Goal: Task Accomplishment & Management: Complete application form

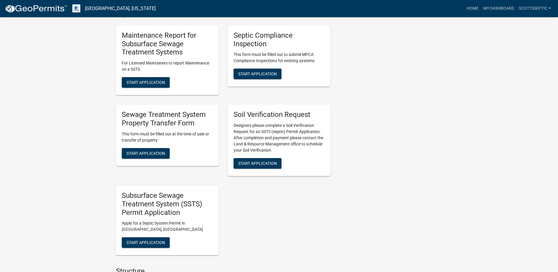
scroll to position [353, 0]
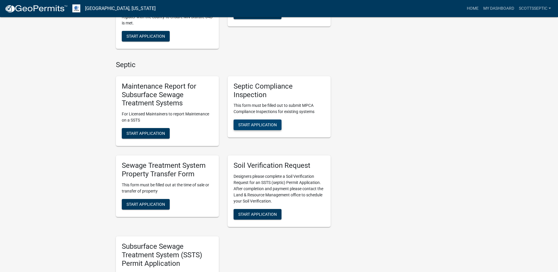
click at [252, 122] on span "Start Application" at bounding box center [257, 124] width 39 height 5
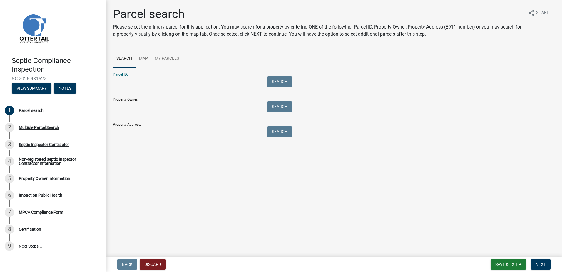
click at [120, 84] on input "Parcel ID:" at bounding box center [186, 82] width 146 height 12
type input "13000990303000"
click at [274, 79] on button "Search" at bounding box center [279, 81] width 25 height 11
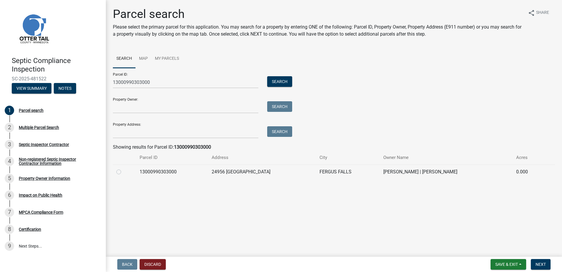
click at [123, 168] on label at bounding box center [123, 168] width 0 height 0
click at [123, 172] on input "radio" at bounding box center [125, 170] width 4 height 4
radio input "true"
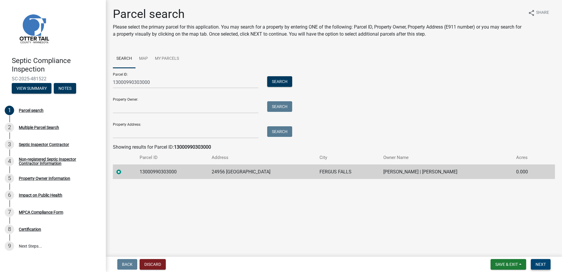
click at [545, 268] on button "Next" at bounding box center [541, 264] width 20 height 11
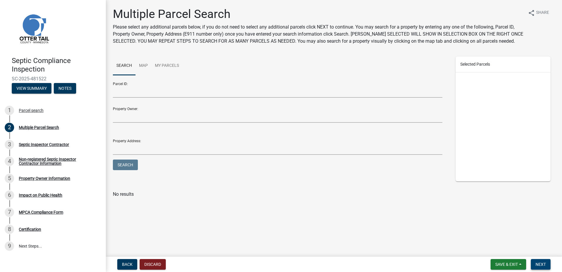
click at [540, 264] on span "Next" at bounding box center [541, 264] width 10 height 5
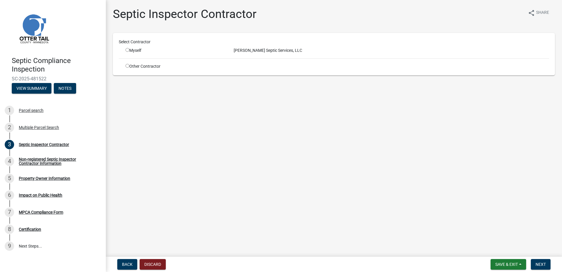
click at [128, 49] on input "radio" at bounding box center [128, 50] width 4 height 4
radio input "true"
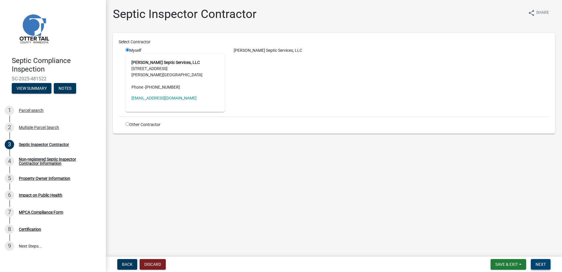
click at [542, 264] on span "Next" at bounding box center [541, 264] width 10 height 5
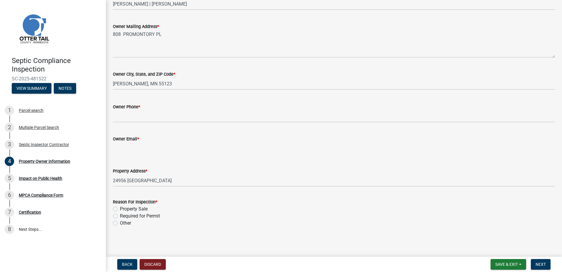
scroll to position [121, 0]
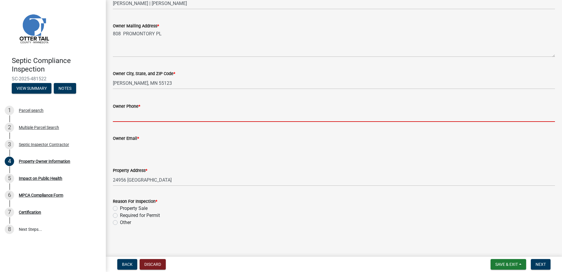
click at [124, 113] on input "Owner Phone *" at bounding box center [334, 116] width 442 height 12
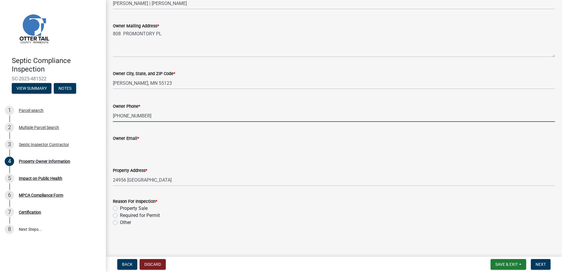
type input "[PHONE_NUMBER]"
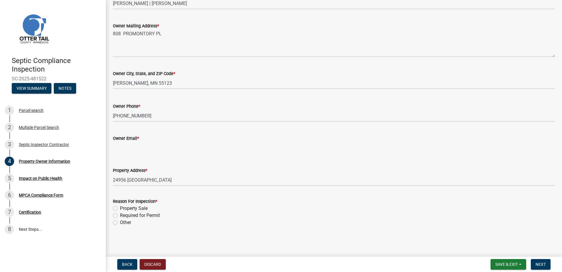
click at [121, 145] on input "Owner Email *" at bounding box center [334, 148] width 442 height 12
type input "[PERSON_NAME][EMAIL_ADDRESS][PERSON_NAME][DOMAIN_NAME]"
click at [120, 209] on label "Property Sale" at bounding box center [134, 208] width 28 height 7
click at [120, 208] on input "Property Sale" at bounding box center [122, 207] width 4 height 4
radio input "true"
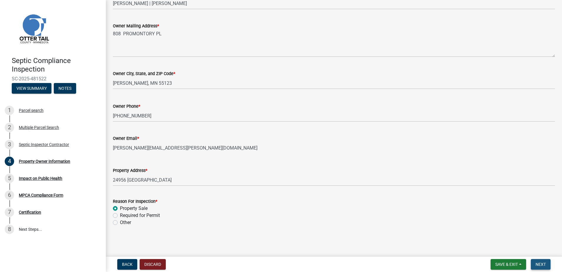
click at [538, 262] on span "Next" at bounding box center [541, 264] width 10 height 5
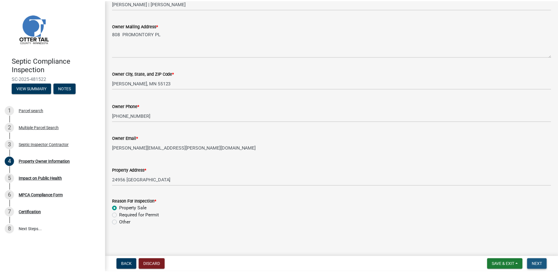
scroll to position [0, 0]
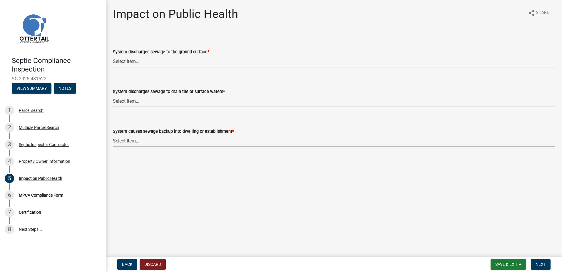
click at [124, 63] on select "Select Item... Yes No" at bounding box center [334, 61] width 442 height 12
click at [113, 55] on select "Select Item... Yes No" at bounding box center [334, 61] width 442 height 12
select select "9c5ef684-d0d4-4879-ab12-905ddbd81a72"
click at [120, 99] on select "Select Item... Yes No" at bounding box center [334, 101] width 442 height 12
click at [113, 95] on select "Select Item... Yes No" at bounding box center [334, 101] width 442 height 12
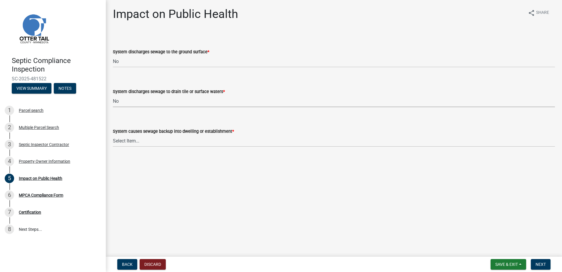
select select "7d491a2b-e9f0-4952-b474-53ca749b22af"
click at [117, 141] on select "Select Item... Yes No" at bounding box center [334, 141] width 442 height 12
click at [113, 135] on select "Select Item... Yes No" at bounding box center [334, 141] width 442 height 12
select select "6e07b46b-a403-4f3e-b4fc-218acc732c01"
click at [541, 262] on span "Next" at bounding box center [541, 264] width 10 height 5
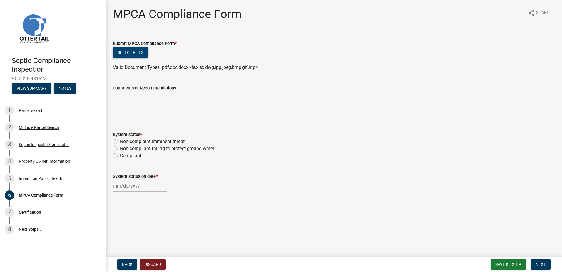
click at [130, 55] on button "Select files" at bounding box center [130, 52] width 35 height 11
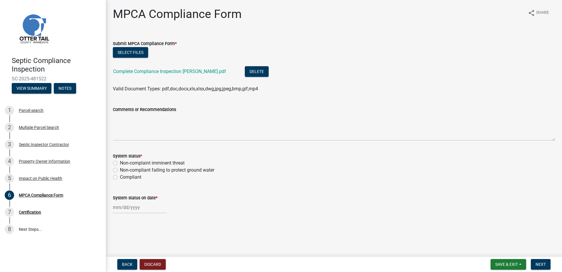
click at [120, 177] on label "Compliant" at bounding box center [130, 176] width 21 height 7
click at [120, 177] on input "Compliant" at bounding box center [122, 175] width 4 height 4
radio input "true"
select select "9"
select select "2025"
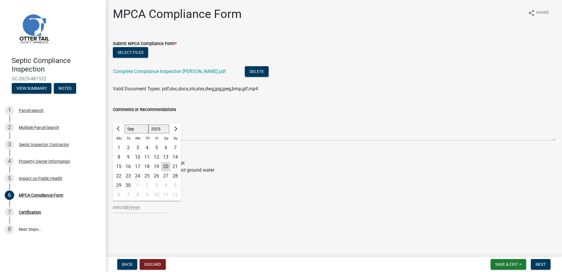
click at [124, 207] on div "[PERSON_NAME] Feb Mar Apr [PERSON_NAME][DATE] Oct Nov [DATE] 1526 1527 1528 152…" at bounding box center [140, 207] width 54 height 12
click at [164, 166] on div "20" at bounding box center [165, 166] width 9 height 9
type input "[DATE]"
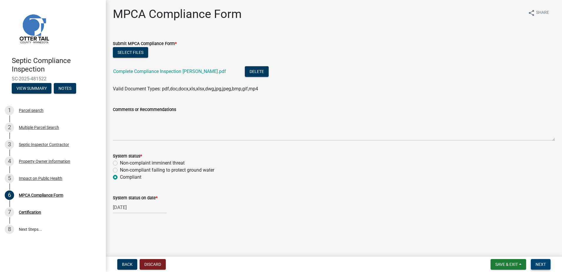
click at [541, 265] on span "Next" at bounding box center [541, 264] width 10 height 5
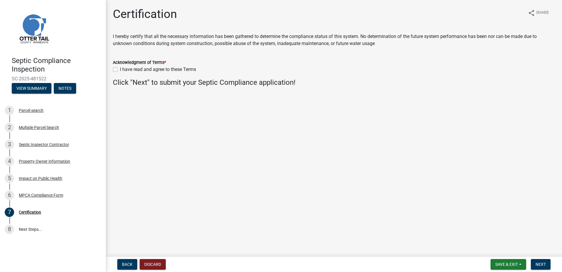
click at [120, 69] on label "I have read and agree to these Terms" at bounding box center [158, 69] width 76 height 7
click at [120, 69] on input "I have read and agree to these Terms" at bounding box center [122, 68] width 4 height 4
checkbox input "true"
click at [534, 263] on button "Next" at bounding box center [541, 264] width 20 height 11
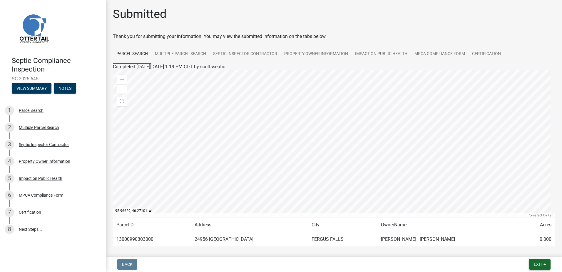
drag, startPoint x: 546, startPoint y: 264, endPoint x: 540, endPoint y: 261, distance: 6.4
click at [545, 263] on button "Exit" at bounding box center [539, 264] width 21 height 11
click at [522, 249] on button "Save & Exit" at bounding box center [527, 249] width 47 height 14
